Goal: Check status: Check status

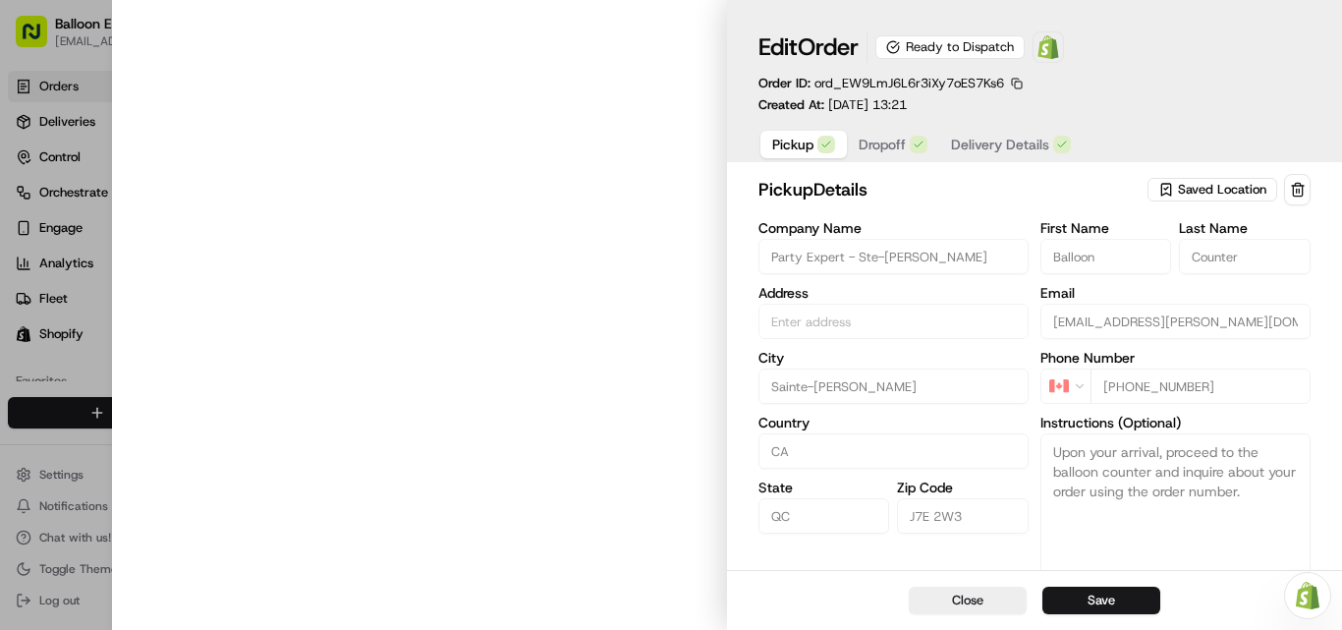
type input "[STREET_ADDRESS][PERSON_NAME][PERSON_NAME]"
